Goal: Communication & Community: Connect with others

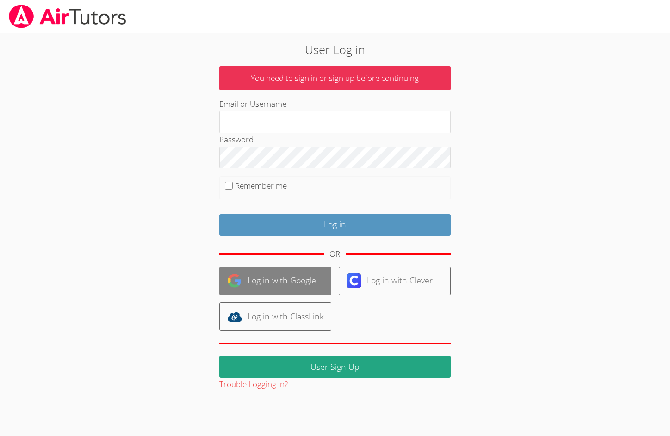
click at [302, 274] on link "Log in with Google" at bounding box center [275, 281] width 112 height 28
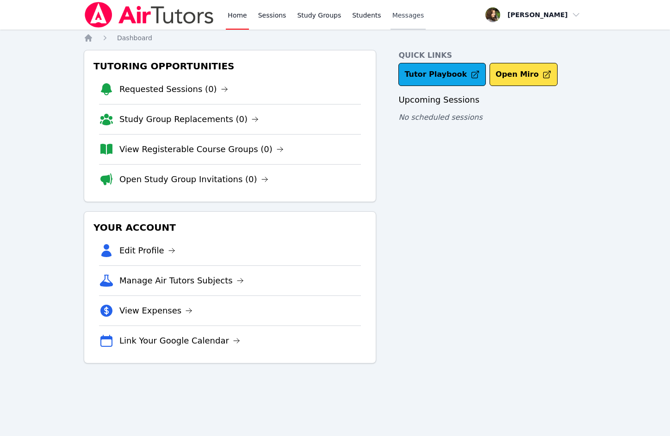
click at [401, 12] on span "Messages" at bounding box center [408, 15] width 32 height 9
